Goal: Task Accomplishment & Management: Manage account settings

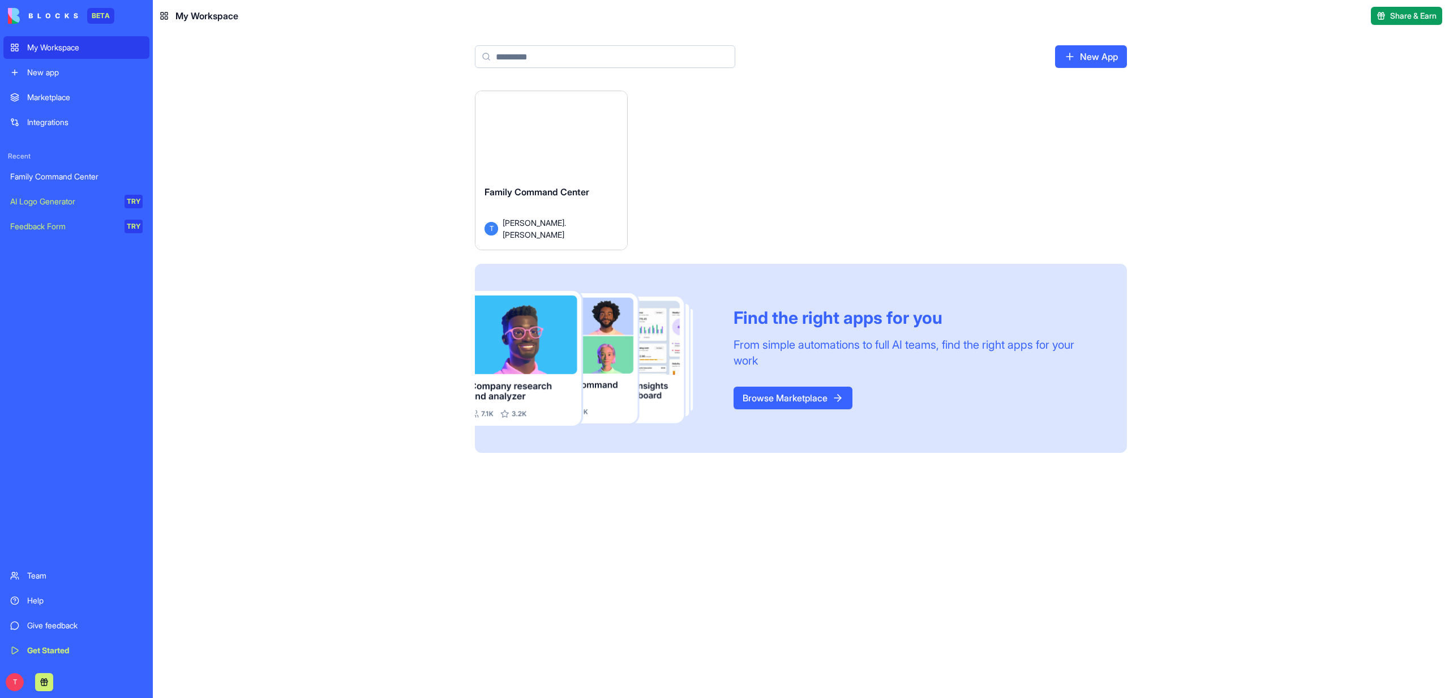
click at [524, 194] on div "Family Command Center T [PERSON_NAME].[PERSON_NAME]" at bounding box center [552, 213] width 152 height 74
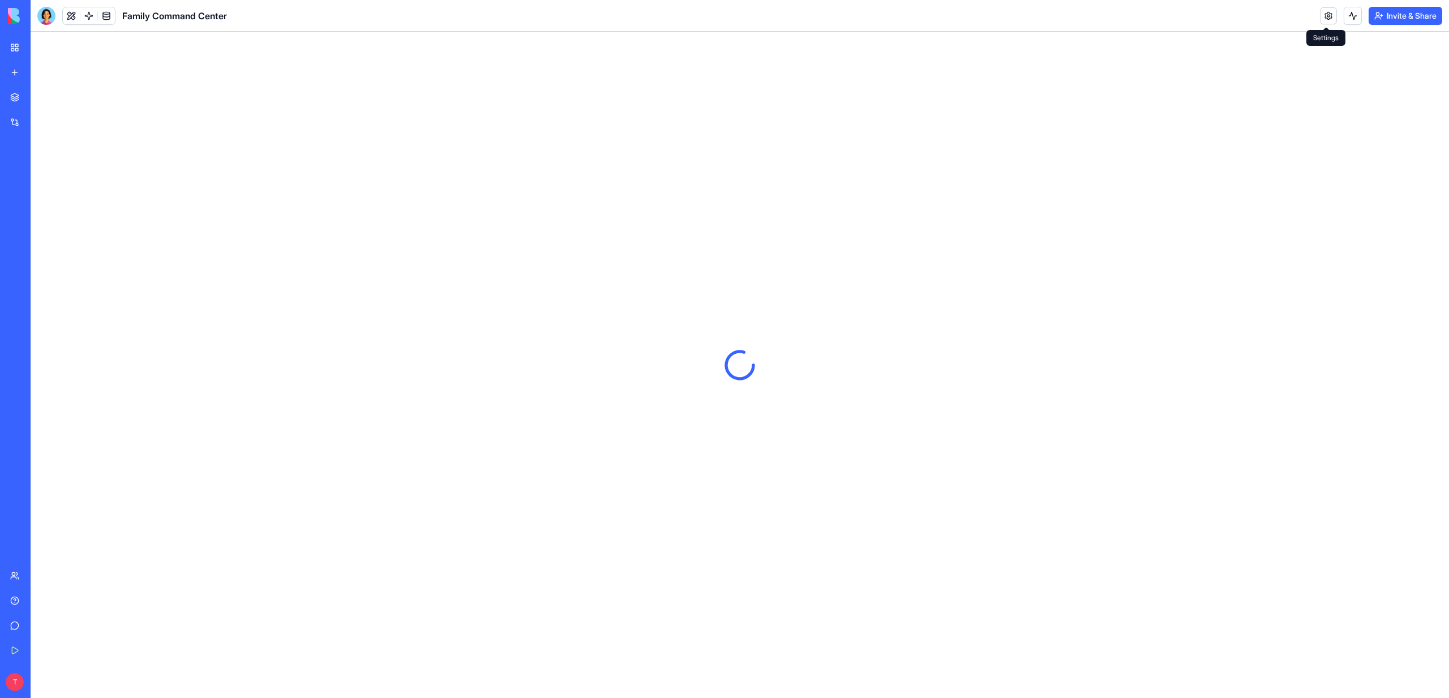
click at [1320, 21] on link at bounding box center [1328, 15] width 17 height 17
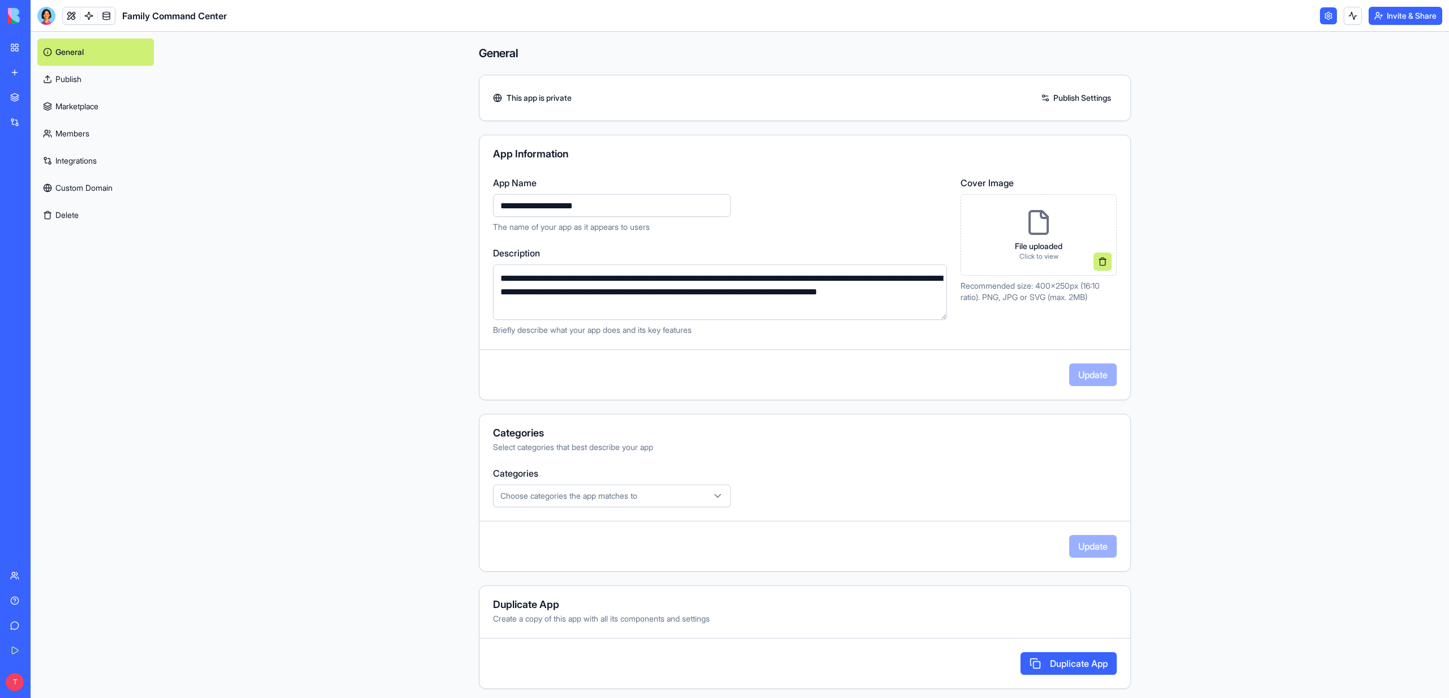
click at [63, 157] on link "Integrations" at bounding box center [95, 160] width 117 height 27
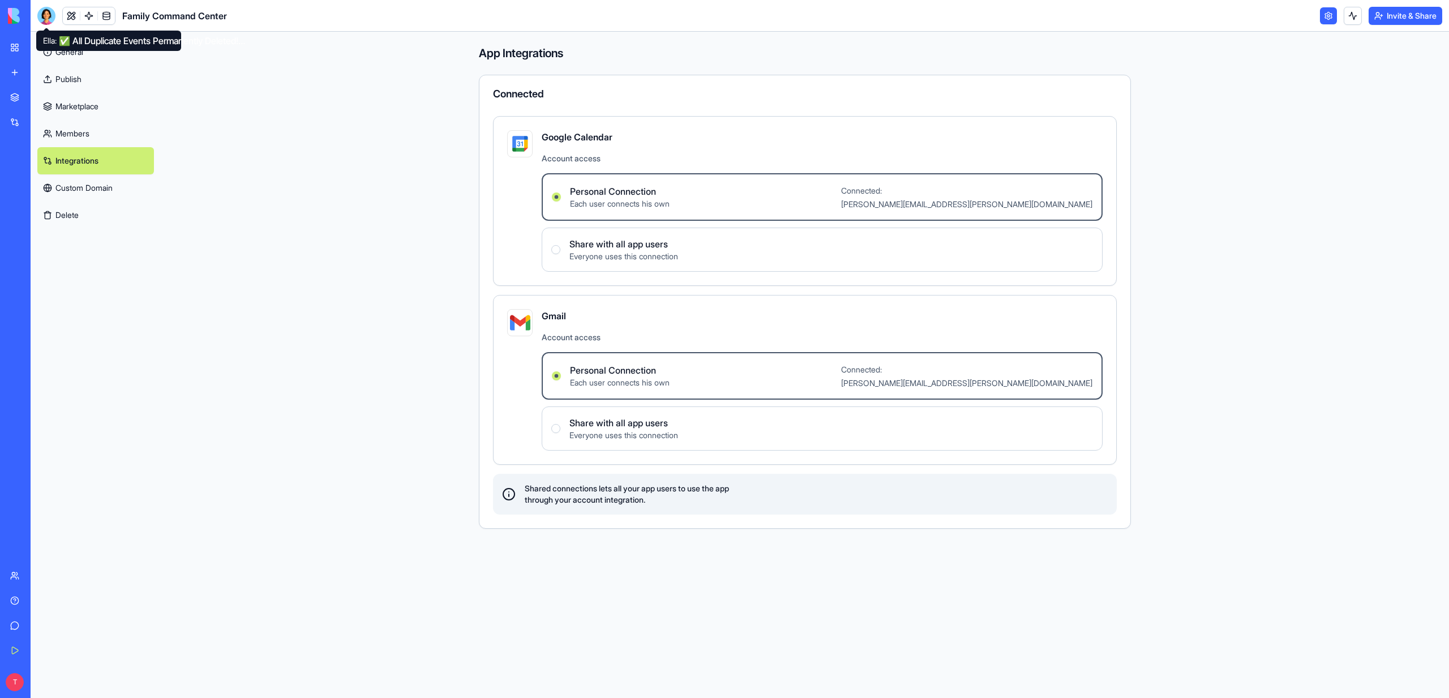
click at [49, 18] on div at bounding box center [46, 16] width 18 height 18
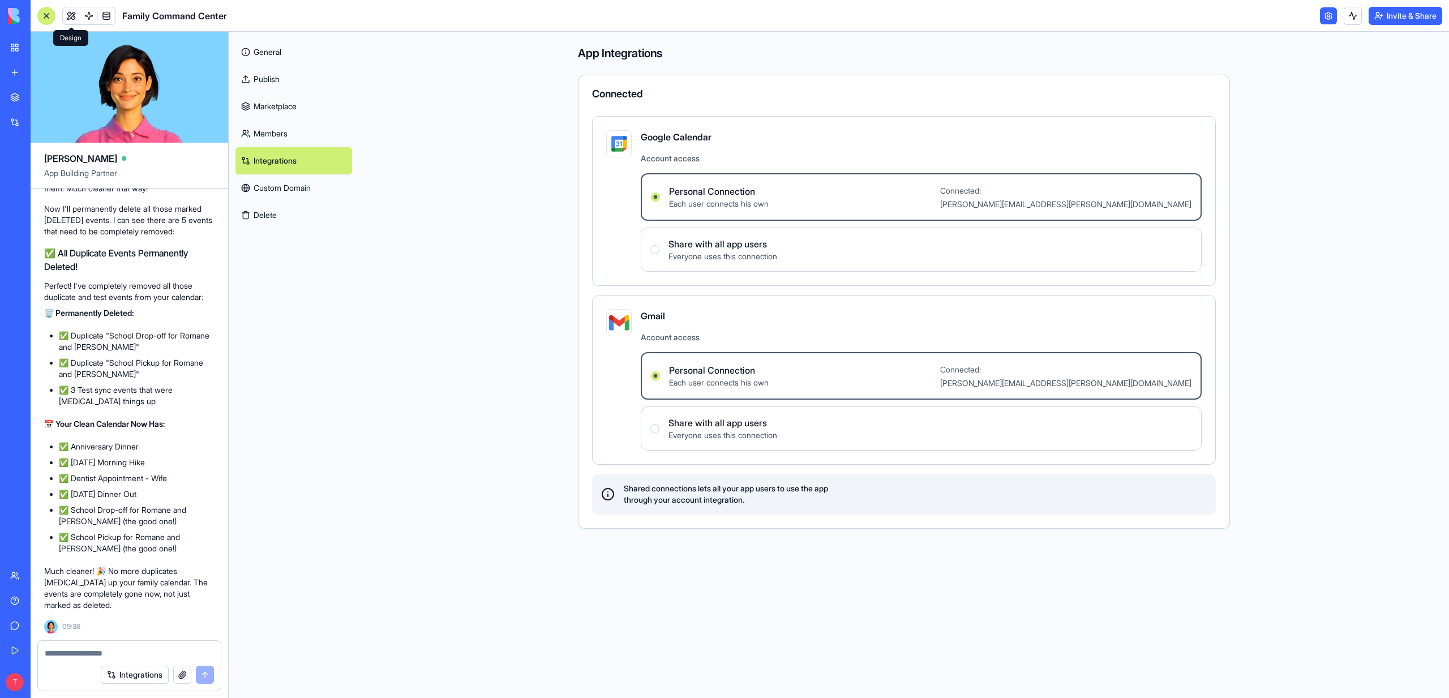
click at [69, 15] on link at bounding box center [71, 15] width 17 height 17
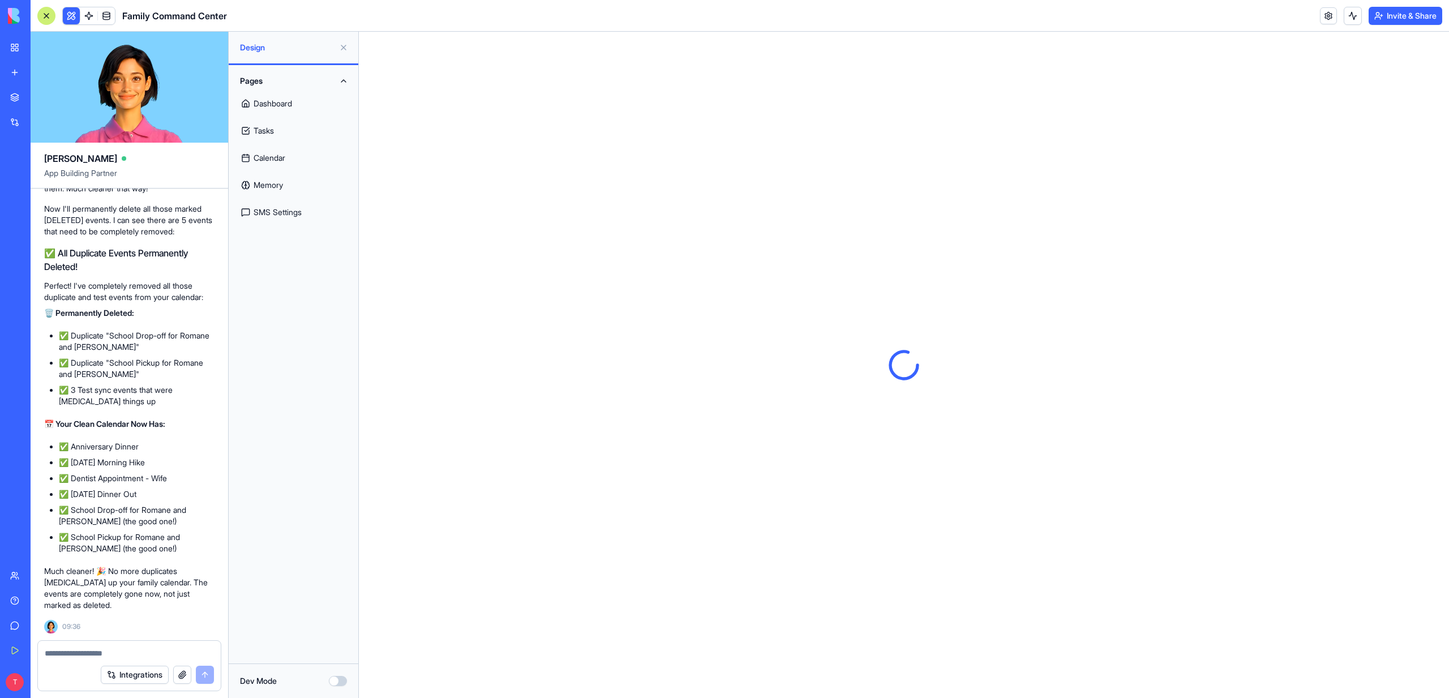
click at [69, 15] on button at bounding box center [71, 15] width 17 height 17
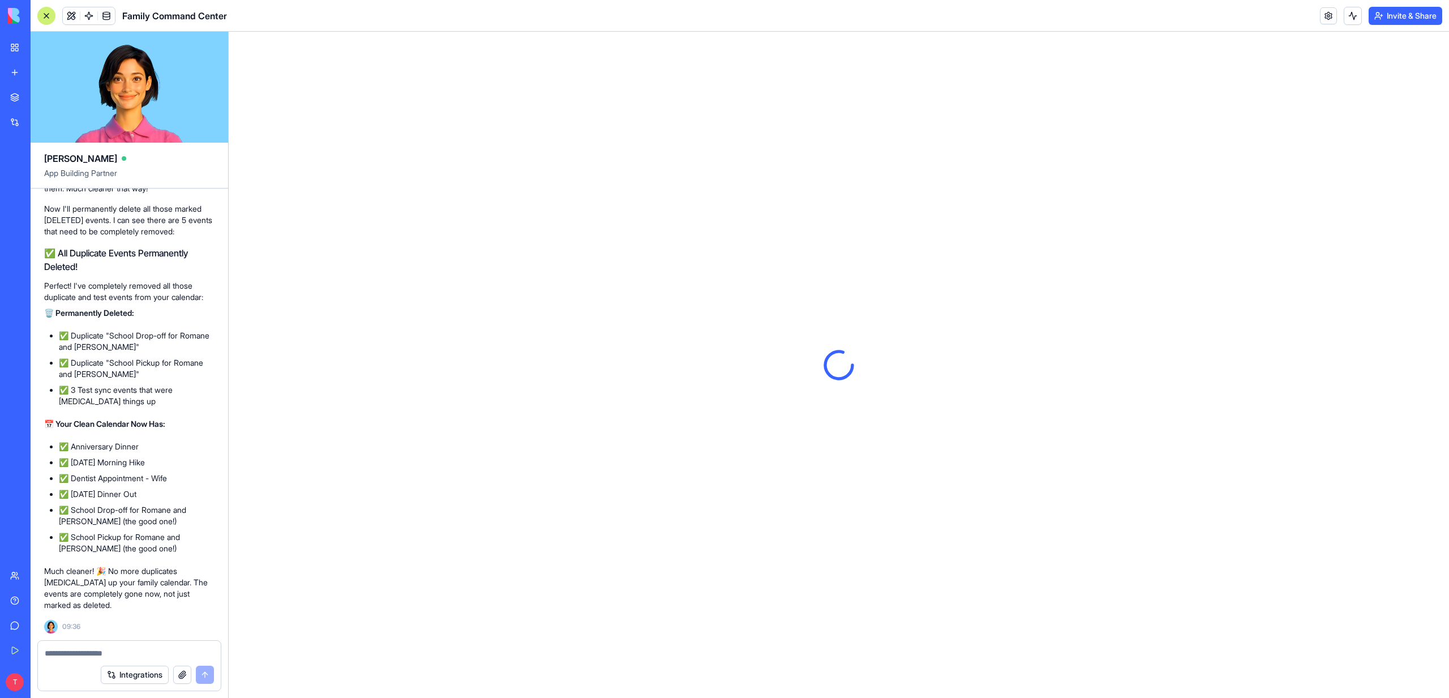
click at [51, 15] on div at bounding box center [46, 16] width 18 height 18
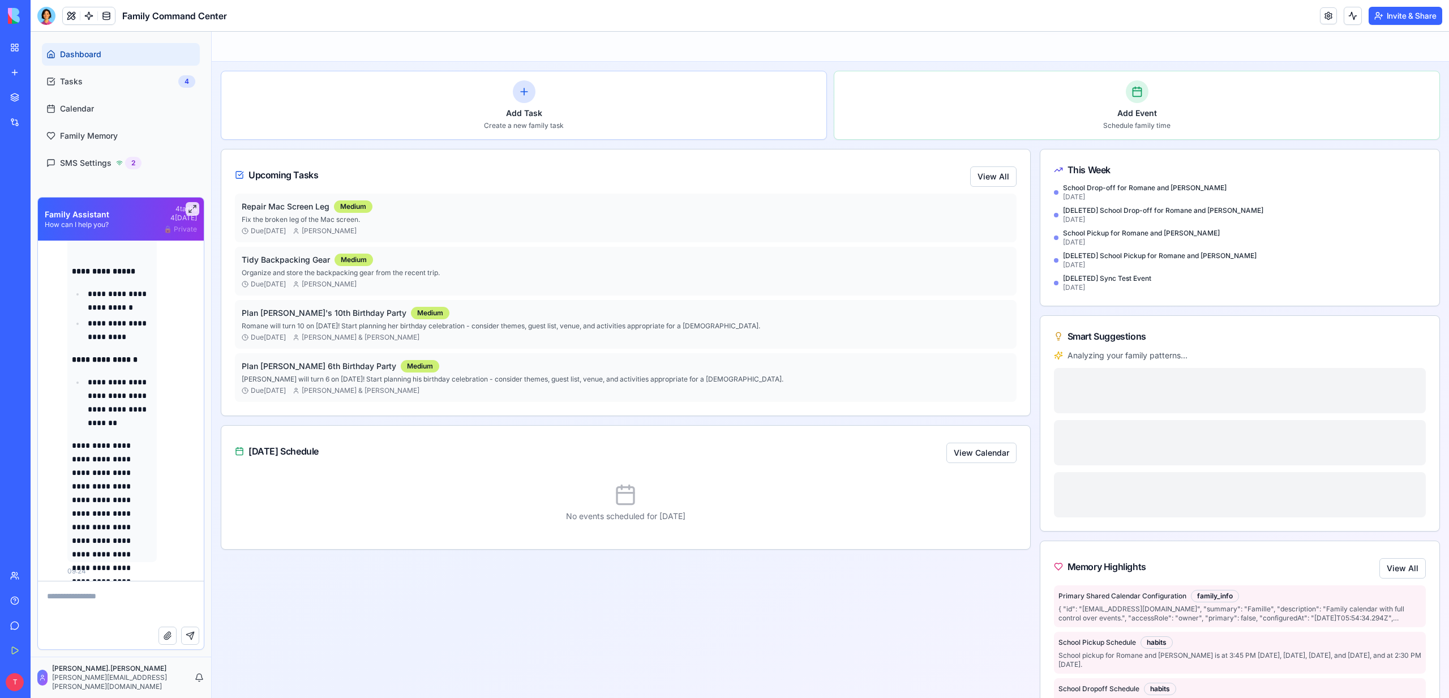
scroll to position [7389, 0]
click at [123, 109] on link "Calendar" at bounding box center [121, 108] width 158 height 23
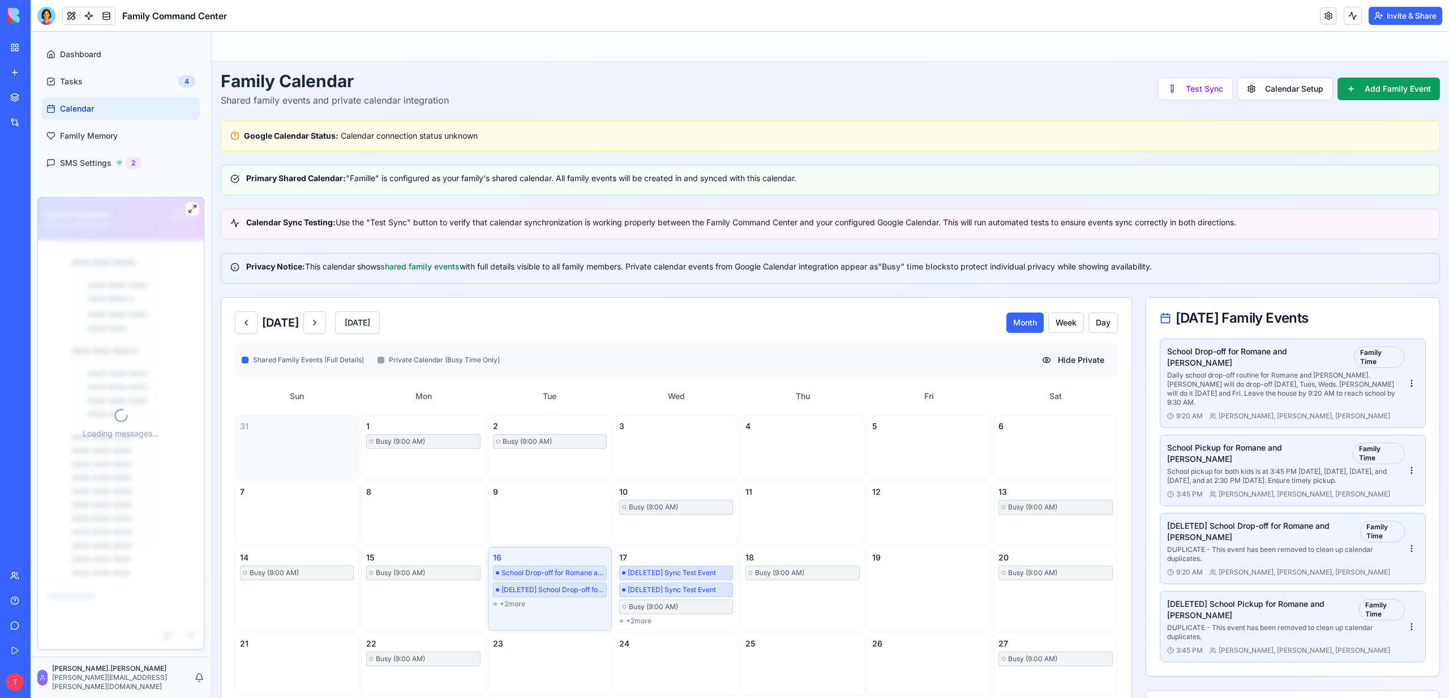
scroll to position [7389, 0]
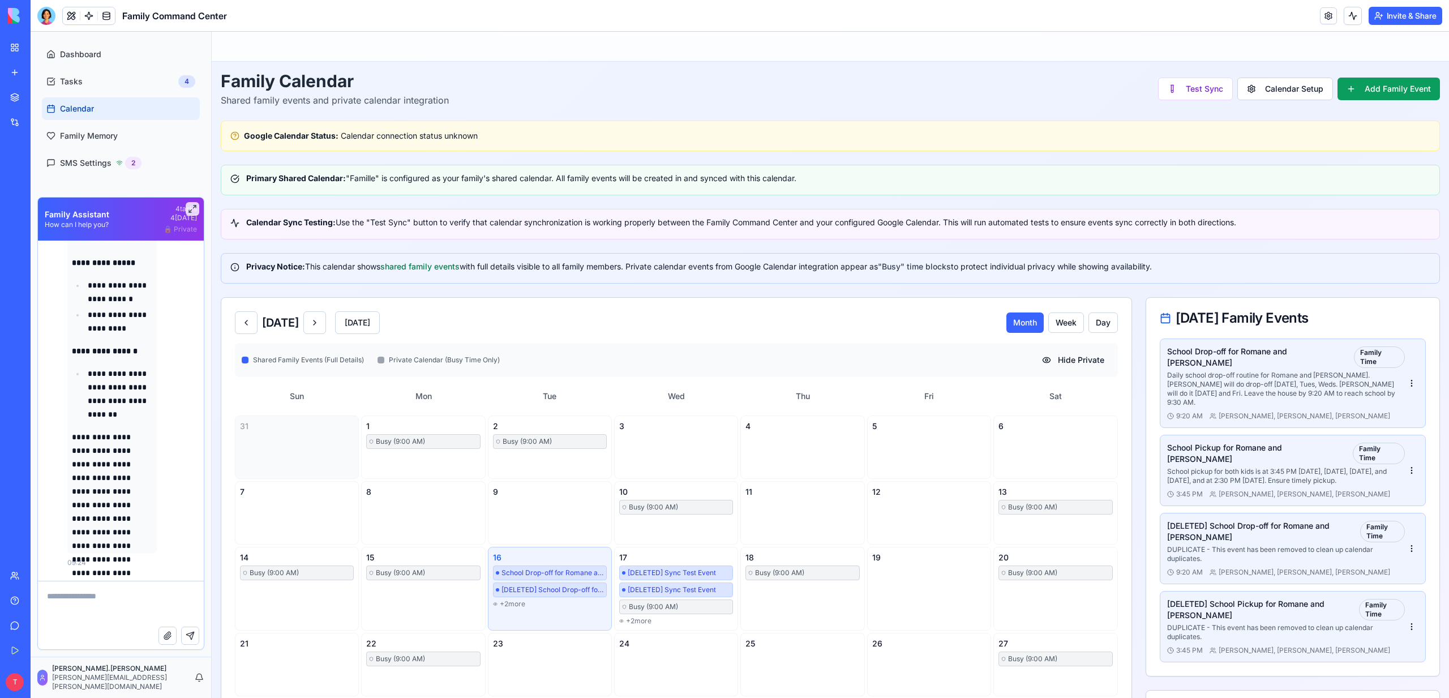
click at [114, 24] on header "Family Command Center Invite & Share" at bounding box center [740, 16] width 1419 height 32
click at [112, 20] on link at bounding box center [106, 15] width 17 height 17
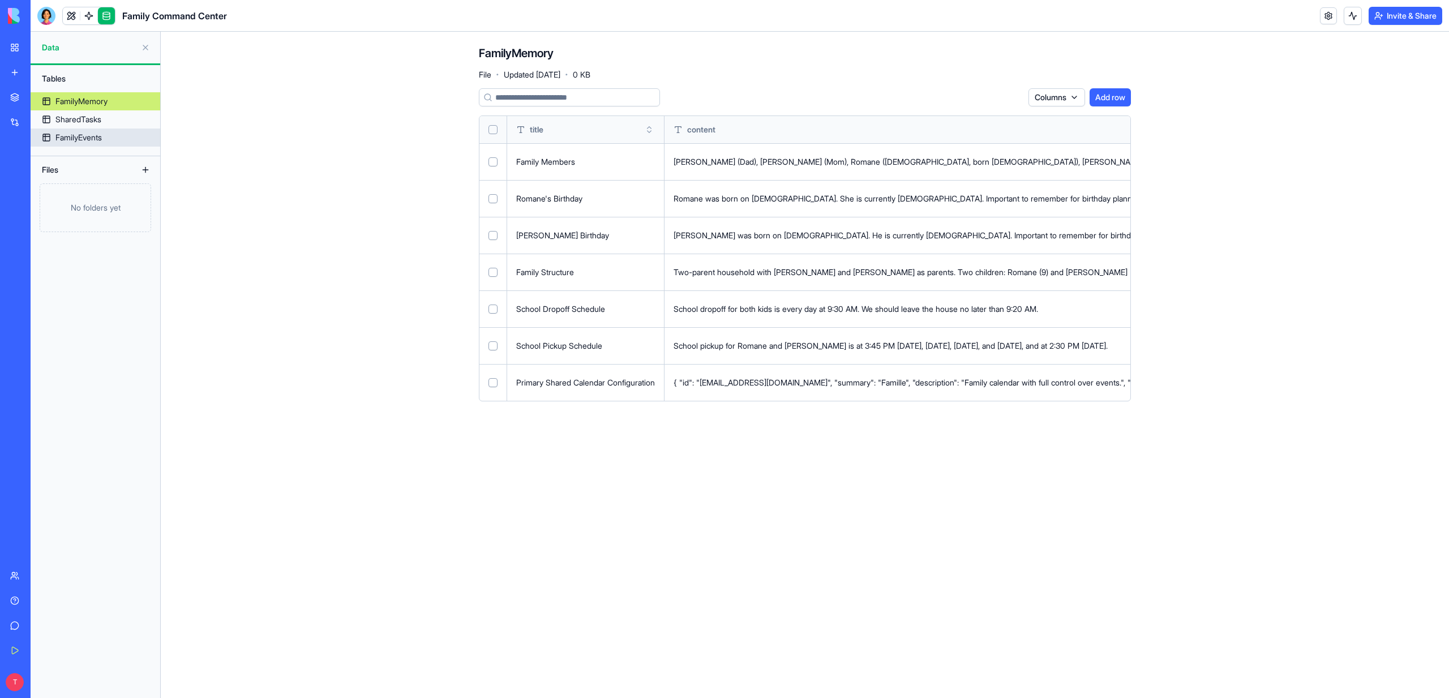
click at [119, 133] on link "FamilyEvents" at bounding box center [96, 138] width 130 height 18
